Goal: Transaction & Acquisition: Purchase product/service

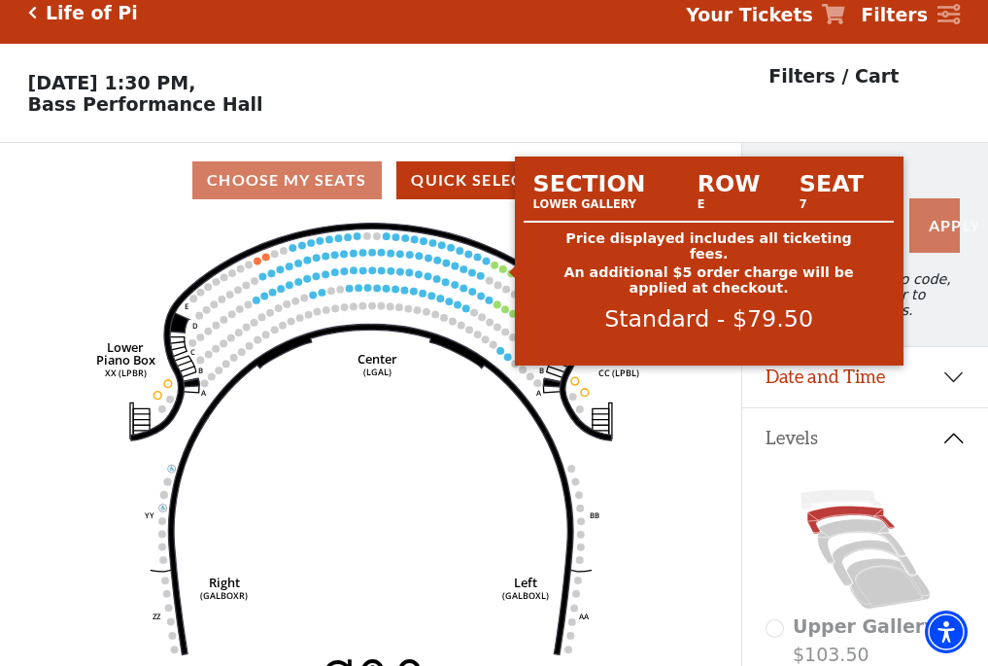
scroll to position [90, 0]
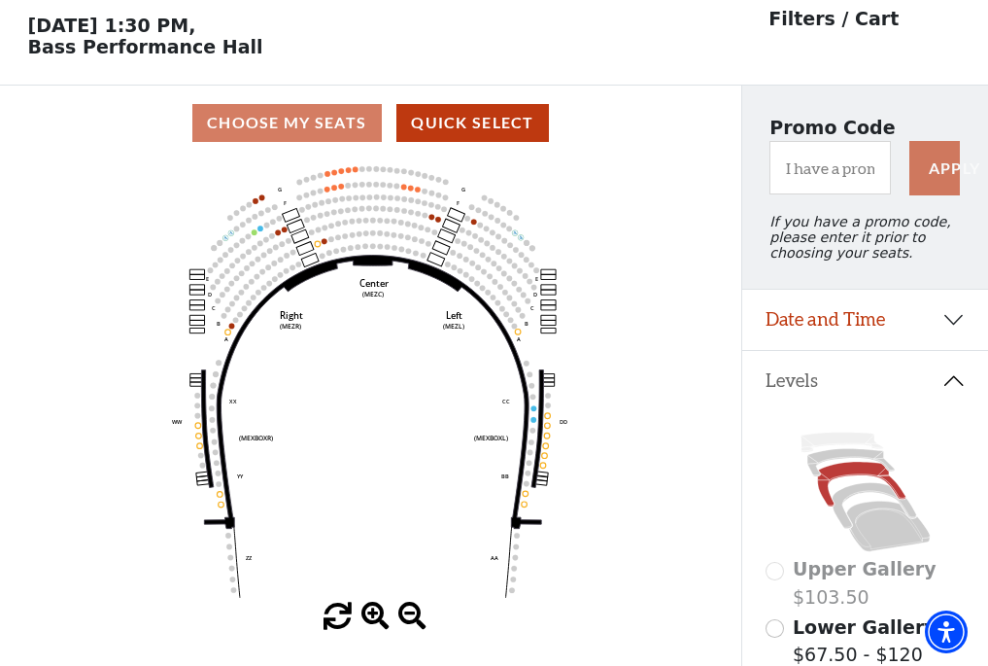
scroll to position [90, 0]
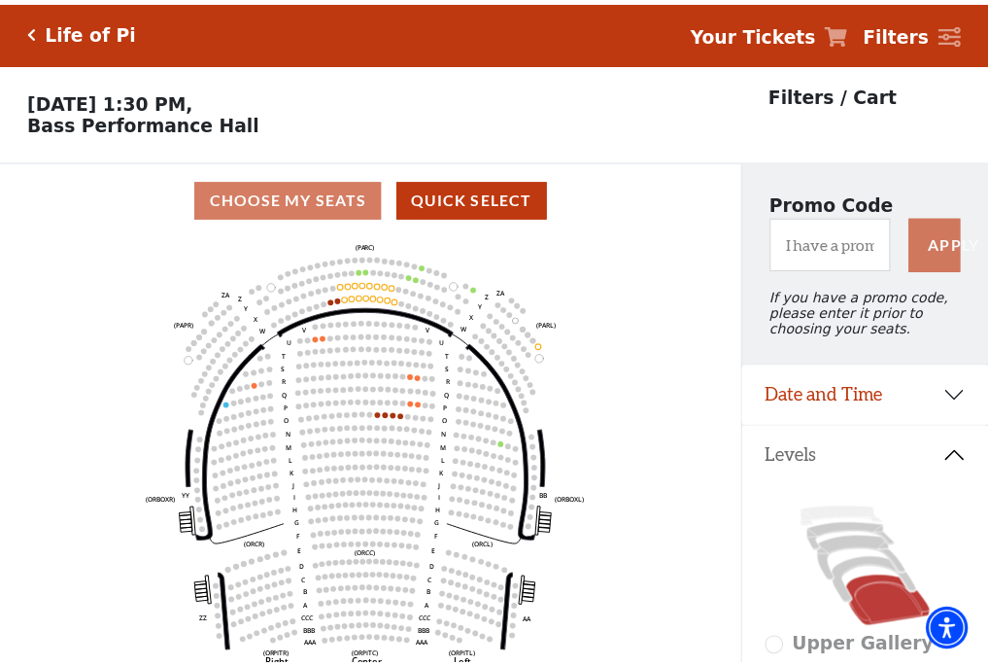
scroll to position [90, 0]
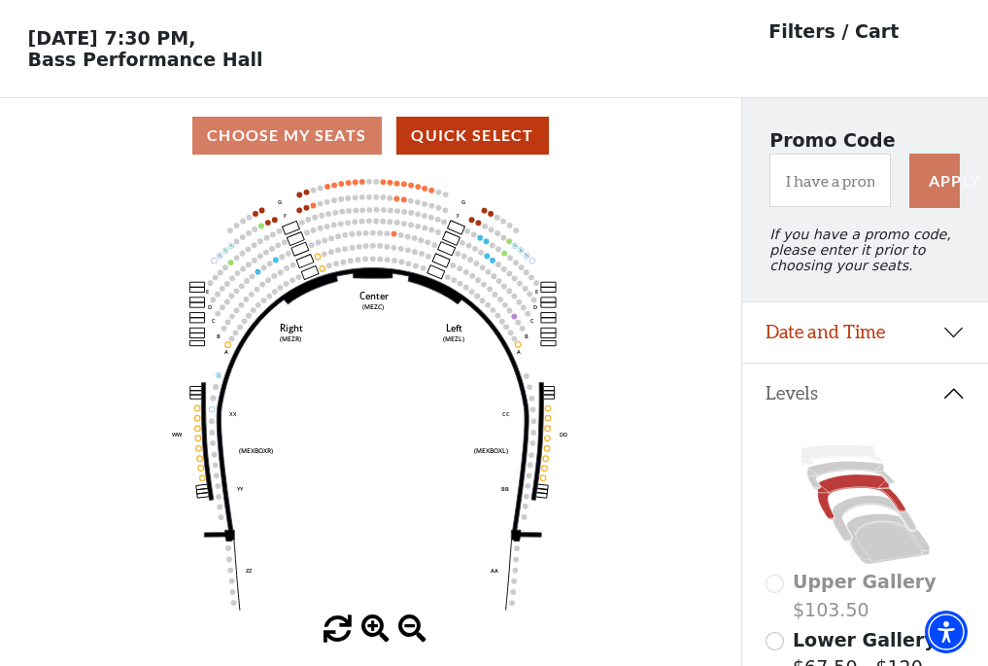
scroll to position [90, 0]
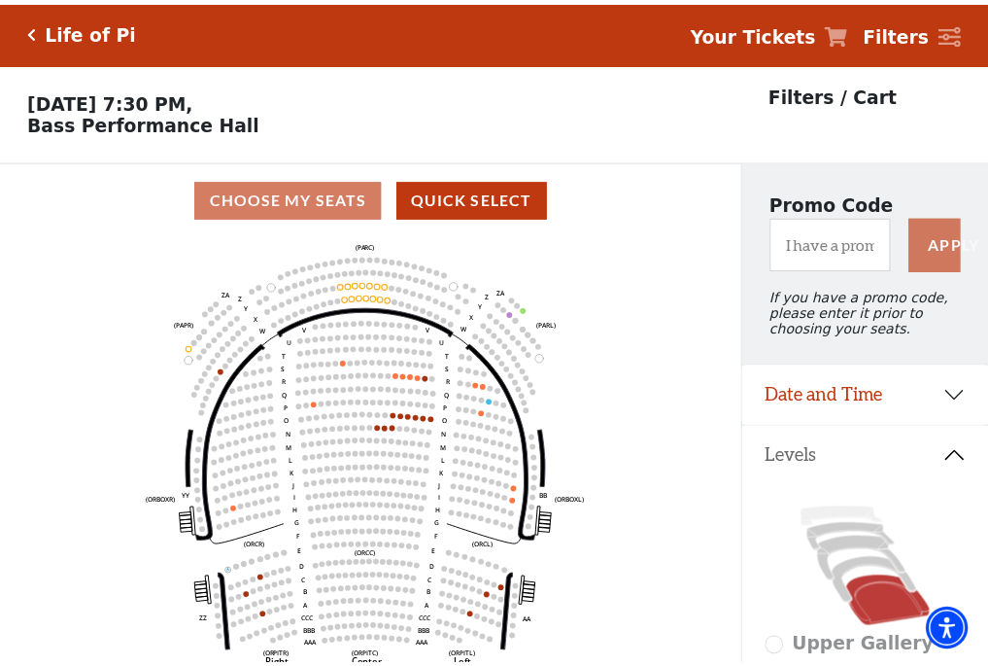
scroll to position [90, 0]
